Goal: Transaction & Acquisition: Register for event/course

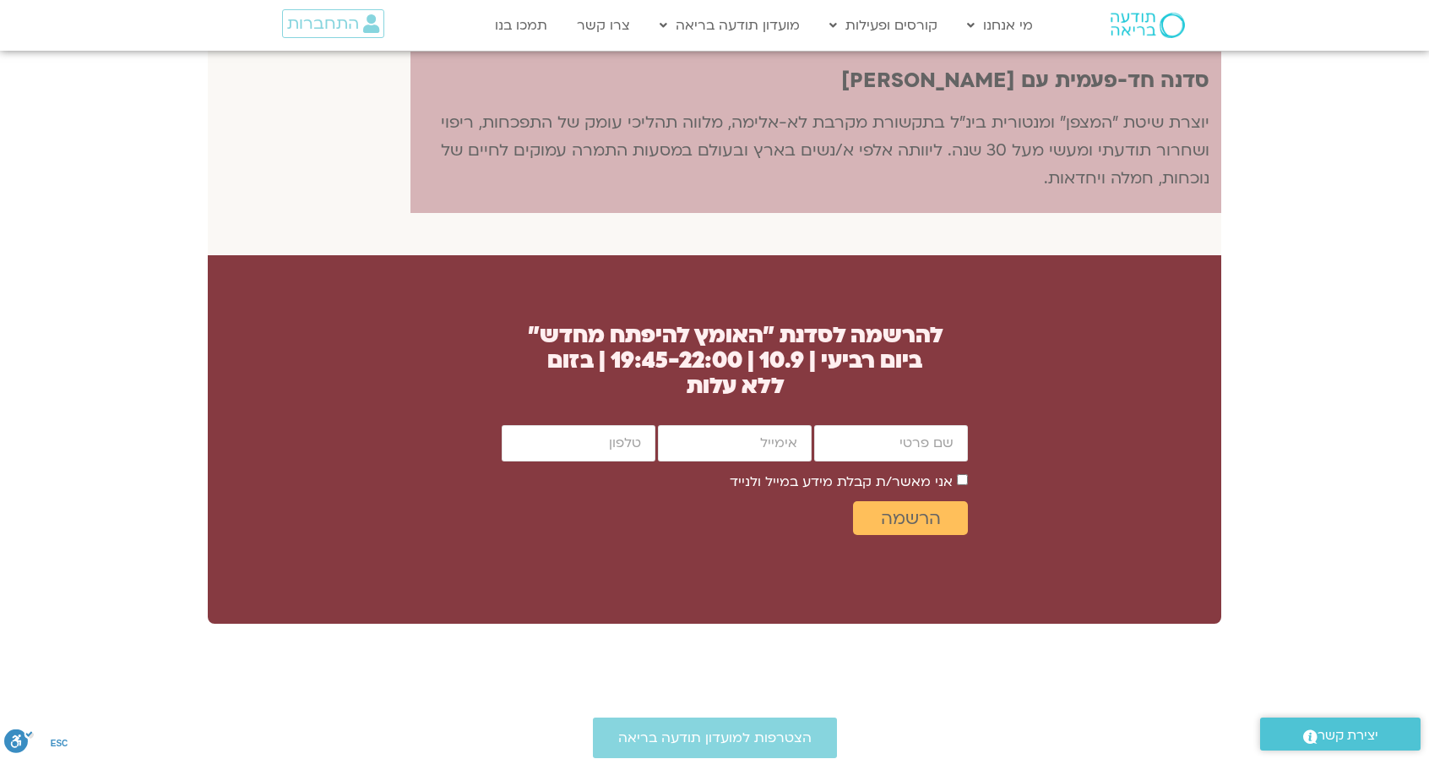
scroll to position [1267, 0]
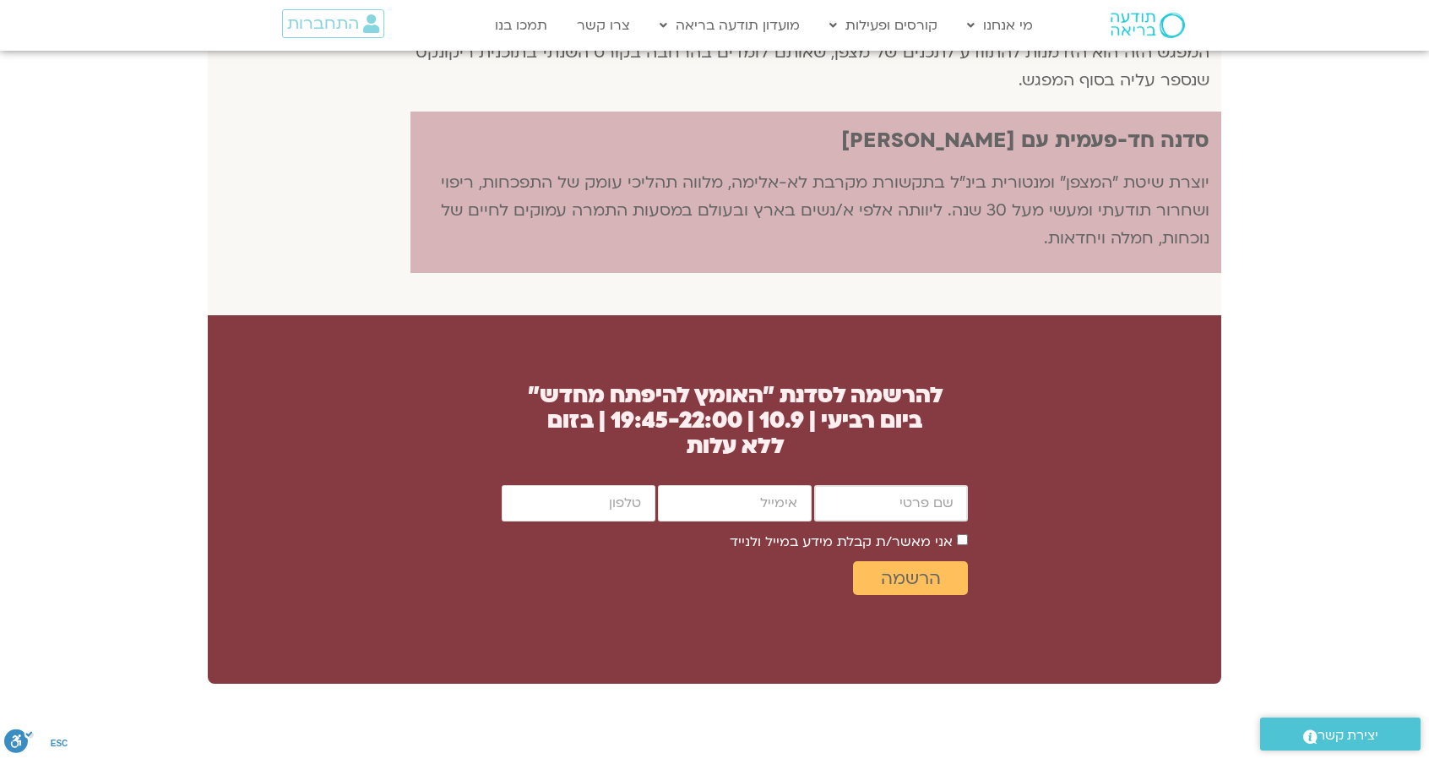
click at [886, 499] on input "firstname" at bounding box center [891, 503] width 154 height 36
type input "דפני"
click at [792, 505] on input "email" at bounding box center [735, 503] width 154 height 36
type input "dafniba@gmail.com"
type input "0523664136"
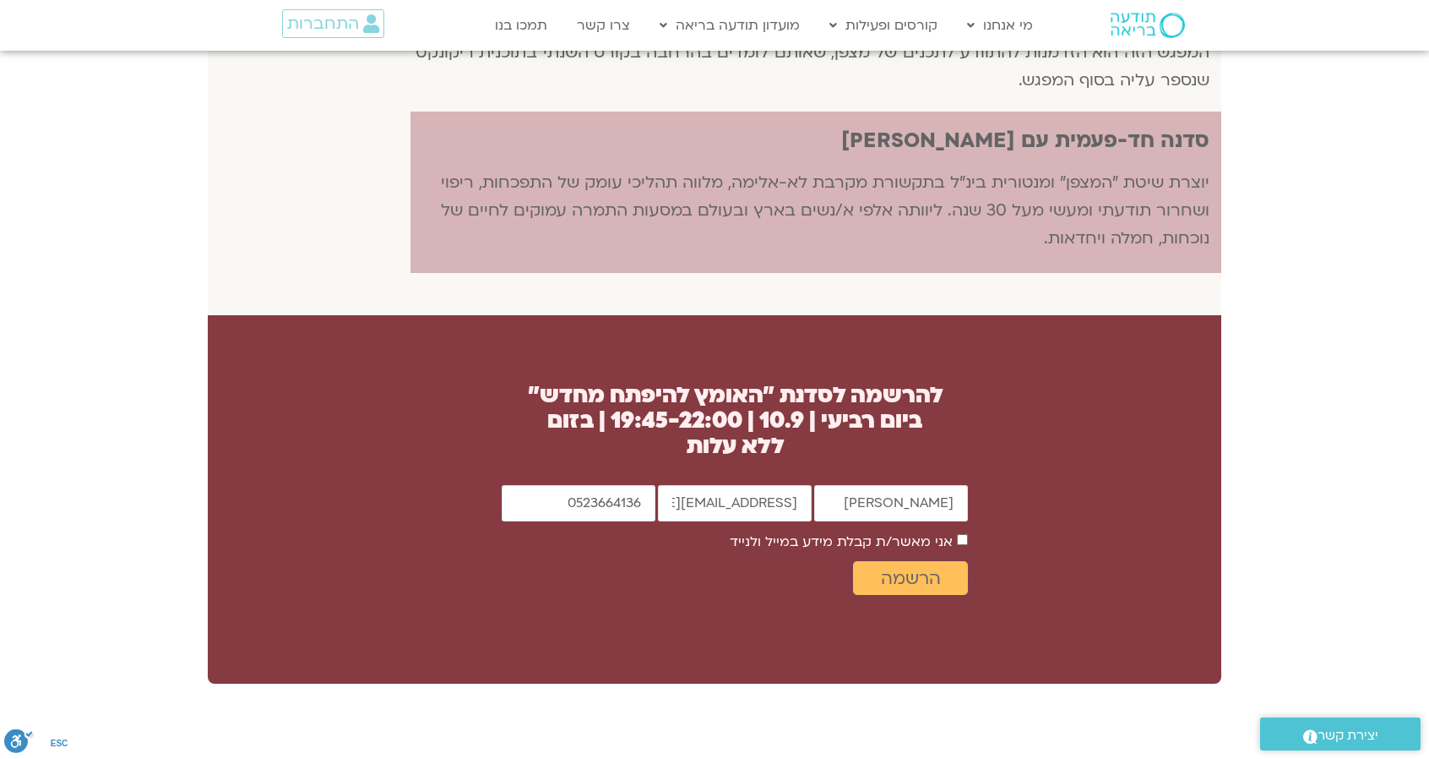
click at [945, 570] on span "הרשמה" at bounding box center [911, 578] width 74 height 19
click at [924, 580] on span "הרשמה" at bounding box center [911, 578] width 60 height 19
